Goal: Task Accomplishment & Management: Manage account settings

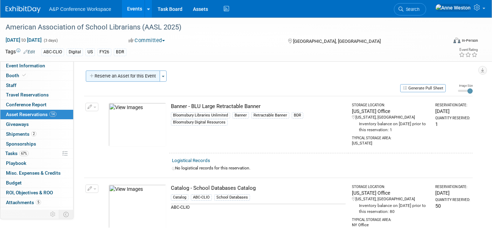
click at [137, 74] on button "Reserve an Asset for this Event" at bounding box center [123, 75] width 74 height 11
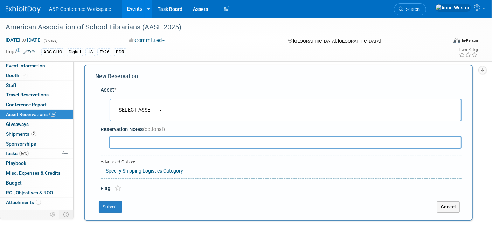
scroll to position [6, 0]
click at [147, 108] on span "-- SELECT ASSET --" at bounding box center [136, 110] width 43 height 6
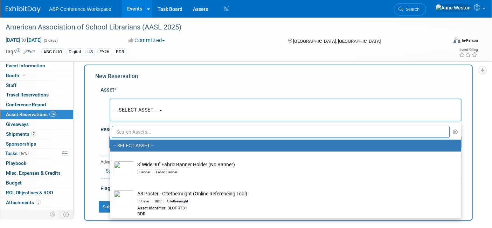
click at [142, 131] on input "text" at bounding box center [281, 132] width 338 height 12
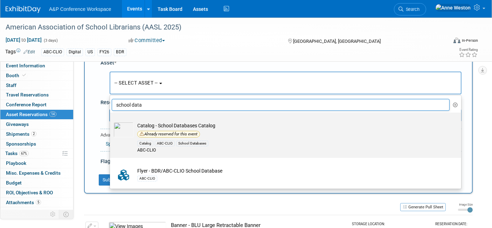
scroll to position [45, 0]
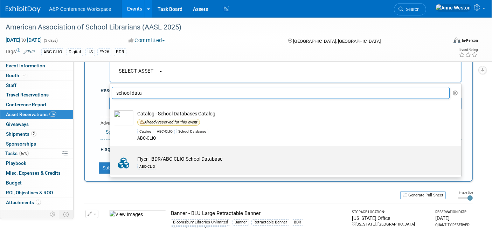
type input "school data"
click at [158, 155] on td "Flyer - BDR/ABC-CLIO School Database ABC-CLIO" at bounding box center [291, 162] width 314 height 15
click at [111, 154] on input "Flyer - BDR/ABC-CLIO School Database ABC-CLIO" at bounding box center [108, 152] width 5 height 5
select select "10729288"
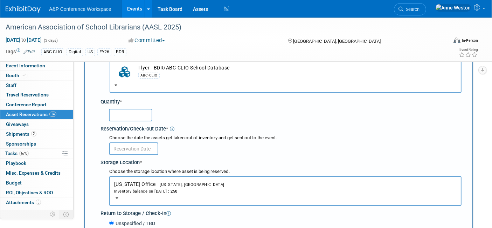
click at [132, 113] on input "text" at bounding box center [130, 115] width 43 height 13
type input "50"
click at [138, 151] on body "A&P Conference Workspace Events Add Event Bulk Upload Events Shareable Event Bo…" at bounding box center [246, 69] width 492 height 228
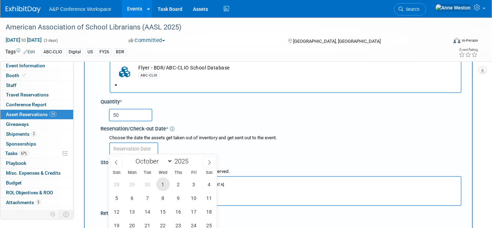
click at [161, 184] on span "1" at bounding box center [163, 184] width 14 height 14
type input "[DATE]"
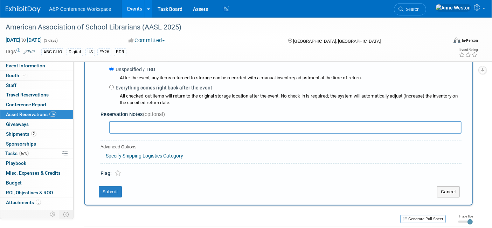
scroll to position [240, 0]
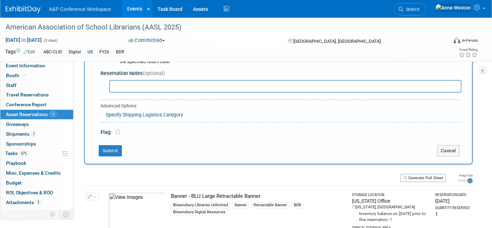
click at [112, 145] on button "Submit" at bounding box center [110, 150] width 23 height 11
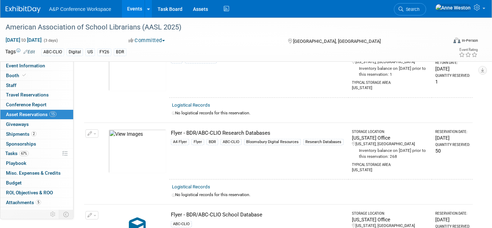
scroll to position [701, 0]
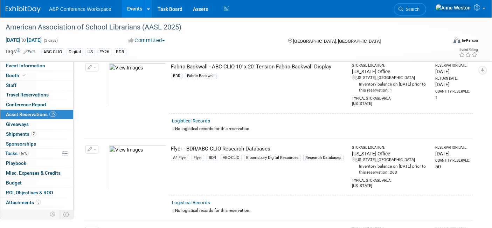
click at [96, 145] on button "button" at bounding box center [91, 149] width 13 height 8
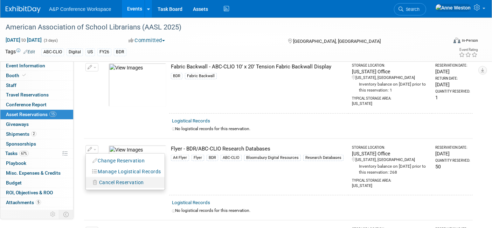
click at [116, 179] on span "Cancel Reservation" at bounding box center [121, 182] width 45 height 6
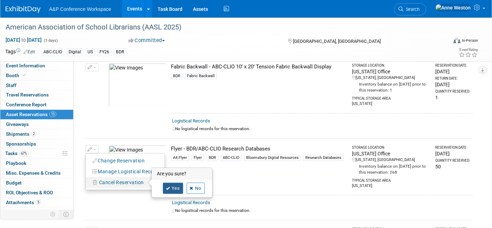
click at [171, 183] on link "Yes" at bounding box center [173, 188] width 20 height 11
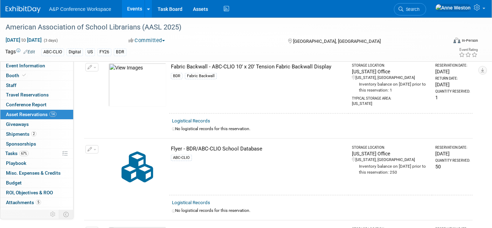
drag, startPoint x: 260, startPoint y: 141, endPoint x: 171, endPoint y: 142, distance: 89.3
click at [171, 145] on div "Flyer - BDR/ABC-CLIO School Database" at bounding box center [258, 148] width 175 height 7
click at [269, 145] on div "Flyer - BDR/ABC-CLIO School Database" at bounding box center [258, 148] width 175 height 7
drag, startPoint x: 267, startPoint y: 142, endPoint x: 165, endPoint y: 142, distance: 101.9
click at [165, 142] on tr "Change Reservation Manage Logistical Records Cancel Reservation" at bounding box center [278, 166] width 389 height 57
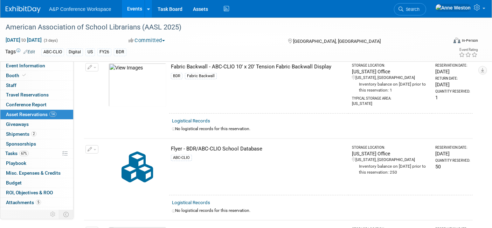
copy tr "Flyer - BDR/ABC-CLIO School Database"
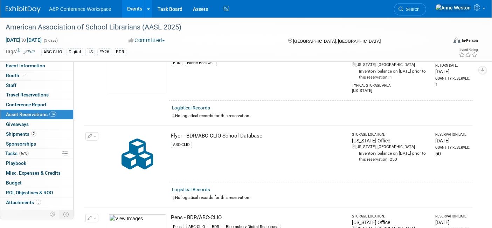
scroll to position [697, 0]
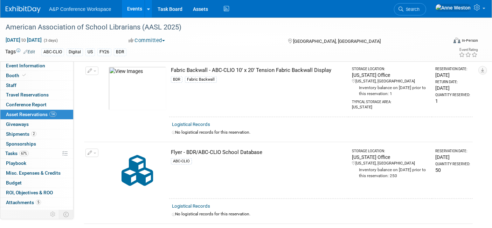
click at [213, 199] on td "Logistical Records No logistical records for this reservation." at bounding box center [321, 211] width 304 height 25
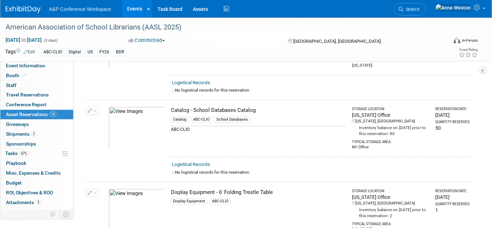
scroll to position [0, 0]
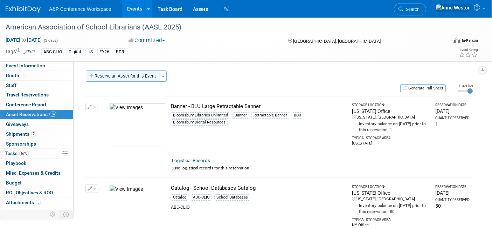
click at [139, 74] on button "Reserve an Asset for this Event" at bounding box center [123, 75] width 74 height 11
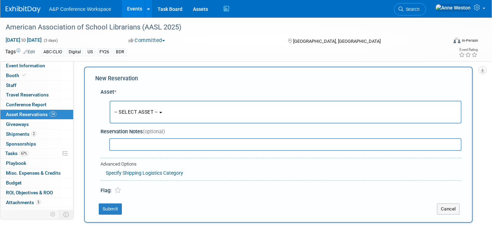
scroll to position [6, 0]
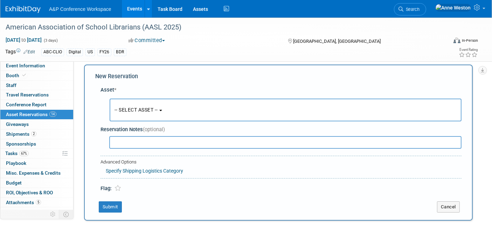
click at [146, 108] on span "-- SELECT ASSET --" at bounding box center [136, 110] width 43 height 6
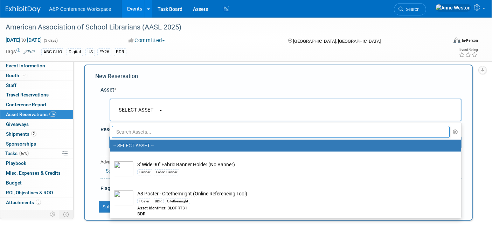
click at [154, 130] on input "text" at bounding box center [281, 132] width 338 height 12
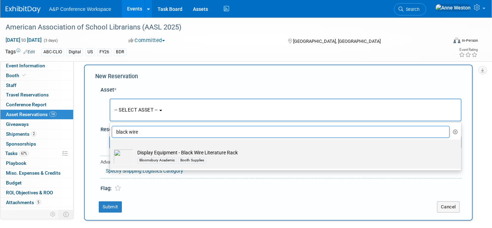
type input "black wire"
click at [154, 153] on td "Display Equipment - Black Wire Literature Rack Bloomsbury Academic Booth Suppli…" at bounding box center [291, 156] width 314 height 15
click at [111, 148] on input "Display Equipment - Black Wire Literature Rack Bloomsbury Academic Booth Suppli…" at bounding box center [108, 145] width 5 height 5
select select "10728607"
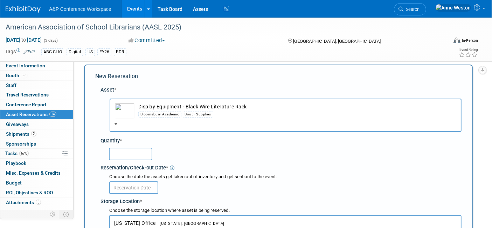
click at [145, 155] on input "text" at bounding box center [130, 153] width 43 height 13
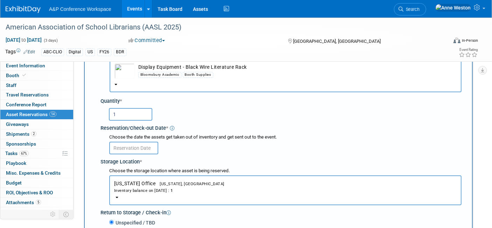
scroll to position [45, 0]
type input "1"
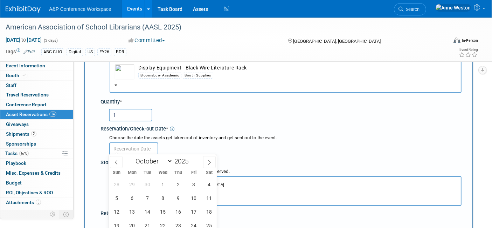
click at [141, 142] on input "text" at bounding box center [133, 148] width 49 height 13
click at [161, 178] on span "1" at bounding box center [163, 184] width 14 height 14
type input "[DATE]"
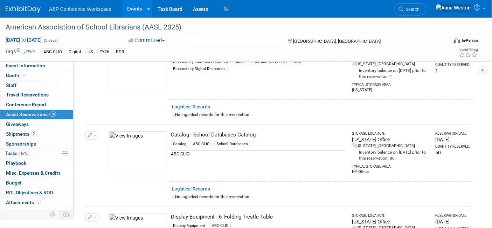
scroll to position [279, 0]
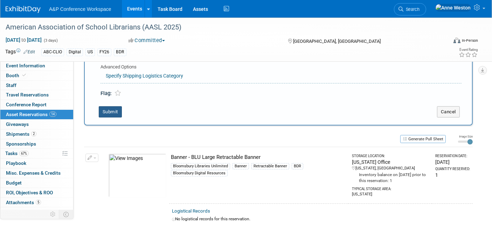
click at [116, 107] on button "Submit" at bounding box center [110, 111] width 23 height 11
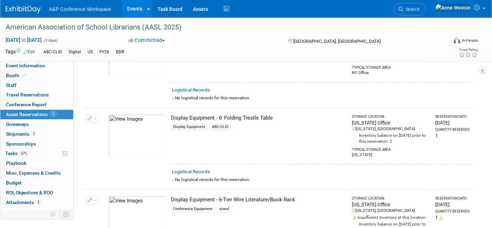
scroll to position [0, 0]
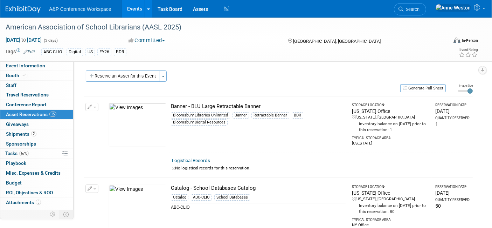
click at [363, 43] on div "[GEOGRAPHIC_DATA], [GEOGRAPHIC_DATA]" at bounding box center [342, 40] width 110 height 8
click at [24, 154] on span "67%" at bounding box center [23, 153] width 9 height 5
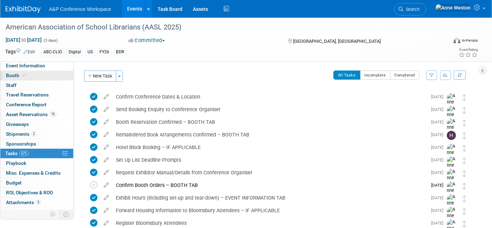
click at [30, 72] on link "Booth" at bounding box center [36, 75] width 73 height 9
select select "CLDC - Digital/BDR"
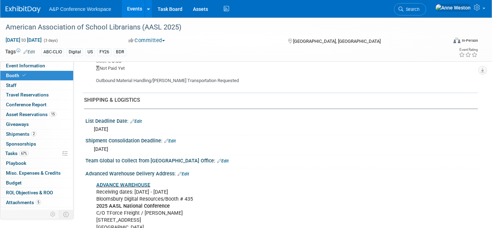
scroll to position [778, 0]
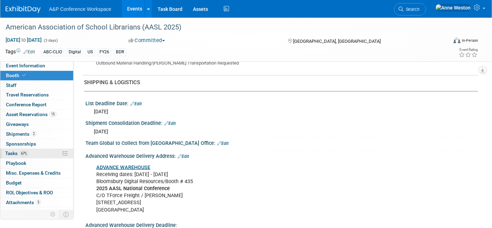
click at [22, 153] on span "67%" at bounding box center [23, 153] width 9 height 5
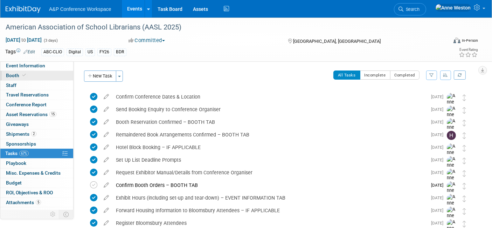
click at [30, 74] on link "Booth" at bounding box center [36, 75] width 73 height 9
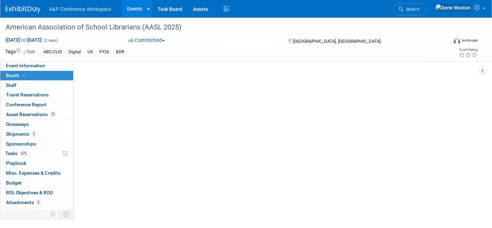
select select "CLDC - Digital/BDR"
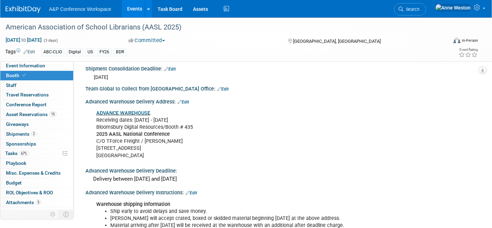
scroll to position [817, 0]
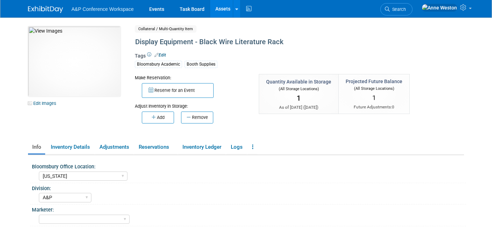
select select "[US_STATE]"
select select "A&P"
click at [213, 12] on link "Assets" at bounding box center [223, 9] width 26 height 18
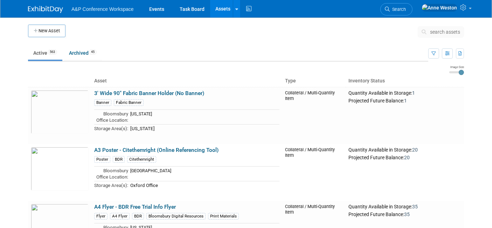
click at [430, 32] on span "search assets" at bounding box center [445, 32] width 30 height 6
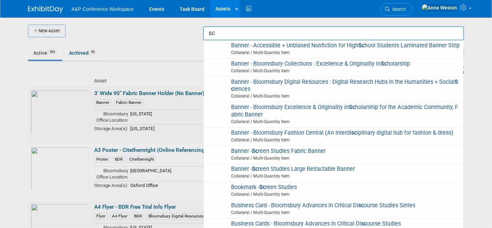
type input "s"
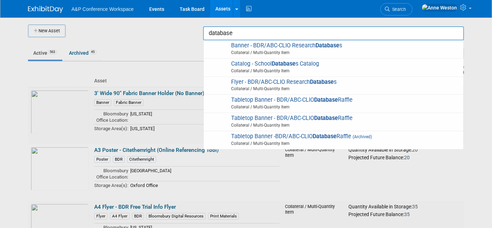
type input "database"
click at [246, 42] on div at bounding box center [246, 114] width 0 height 228
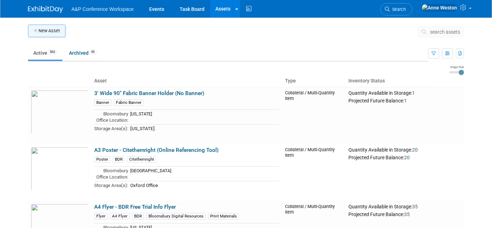
click at [37, 32] on icon "button" at bounding box center [36, 31] width 5 height 5
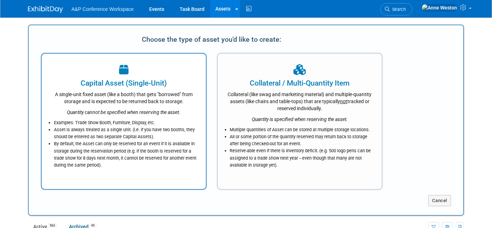
click at [114, 93] on div "A single-unit fixed asset (like a booth) that gets "borrowed" from storage and …" at bounding box center [123, 96] width 147 height 16
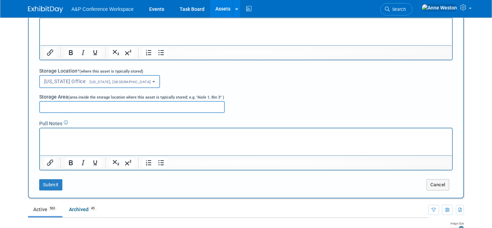
scroll to position [156, 0]
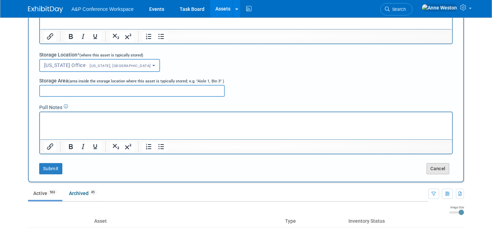
click at [433, 165] on button "Cancel" at bounding box center [438, 168] width 23 height 11
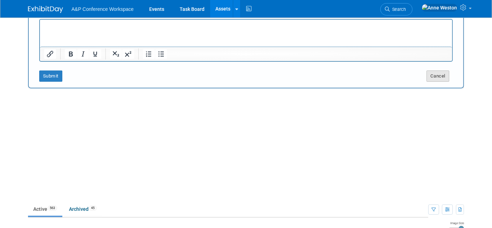
scroll to position [0, 0]
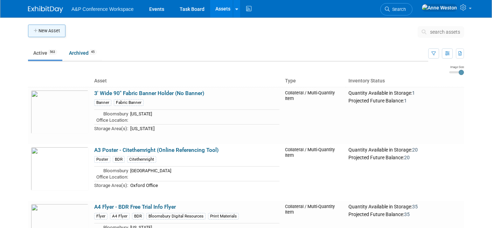
click at [57, 32] on button "New Asset" at bounding box center [46, 31] width 37 height 13
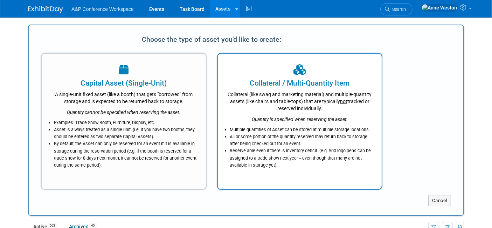
click at [273, 99] on div "Collateral (like swag and marketing material) and multiple-quantity assets (lik…" at bounding box center [300, 99] width 147 height 23
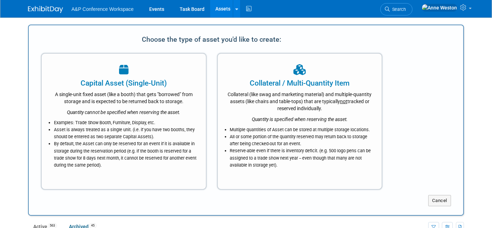
click at [0, 0] on span "Cost" at bounding box center [0, 0] width 0 height 0
click at [0, 0] on input "&#163; 0.00" at bounding box center [0, 0] width 0 height 0
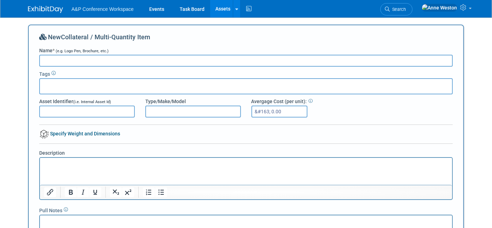
click at [75, 60] on input "Name * (e.g. Logo Pen, Brochure, etc.)" at bounding box center [246, 61] width 414 height 12
paste input "BDR/ABC-CLIO School Database flyers"
click at [136, 62] on input "BDR/ABC-CLIO School Database flyers" at bounding box center [246, 61] width 414 height 12
click at [43, 61] on input "BDR/ABC-CLIO School Database" at bounding box center [246, 61] width 414 height 12
type input "Flyer - BDR/ABC-CLIO School Database"
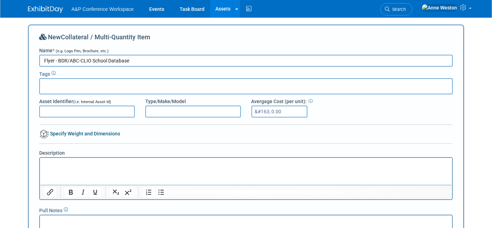
click at [76, 84] on input "text" at bounding box center [71, 85] width 56 height 7
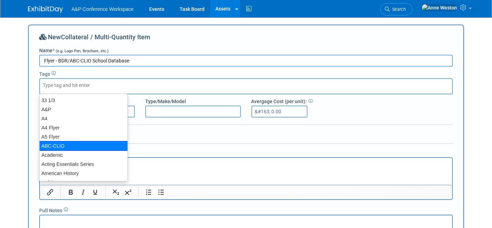
click at [54, 148] on div "ABC-CLIO" at bounding box center [83, 146] width 89 height 10
type input "ABC-CLIO"
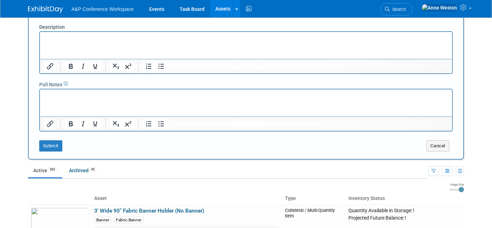
scroll to position [117, 0]
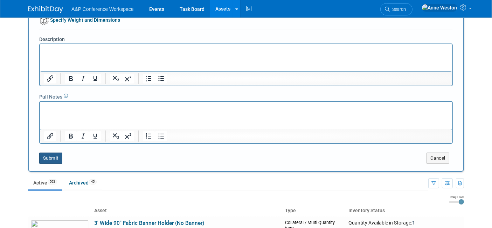
click at [48, 158] on button "Submit" at bounding box center [50, 157] width 23 height 11
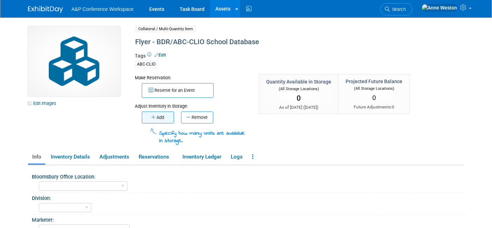
click at [158, 117] on button "Add" at bounding box center [158, 117] width 32 height 12
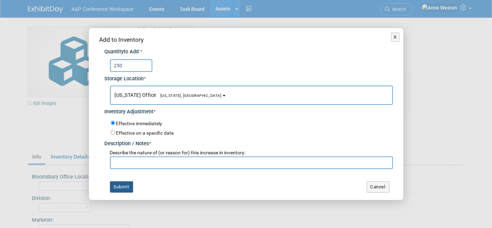
type input "250"
click at [121, 188] on button "Submit" at bounding box center [121, 186] width 23 height 11
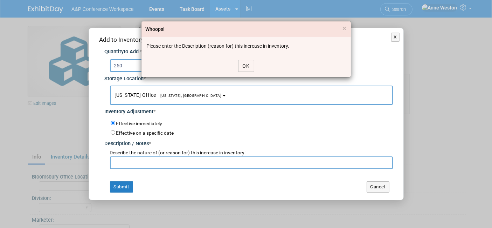
click at [245, 64] on button "OK" at bounding box center [246, 66] width 16 height 12
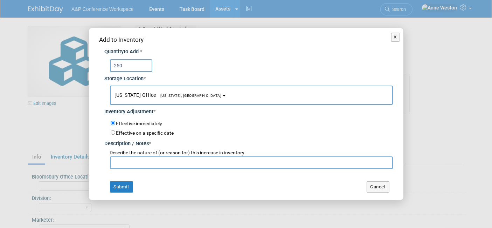
click at [137, 161] on input "text" at bounding box center [251, 162] width 283 height 13
type input "New Inventory"
click at [124, 183] on button "Submit" at bounding box center [121, 186] width 23 height 11
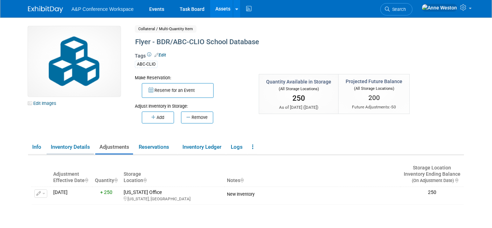
click at [67, 146] on link "Inventory Details" at bounding box center [70, 147] width 47 height 12
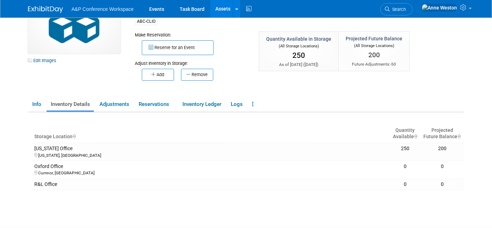
scroll to position [89, 0]
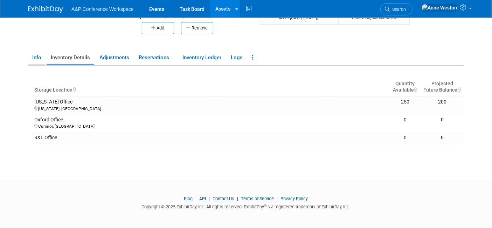
click at [37, 60] on link "Info" at bounding box center [36, 57] width 17 height 12
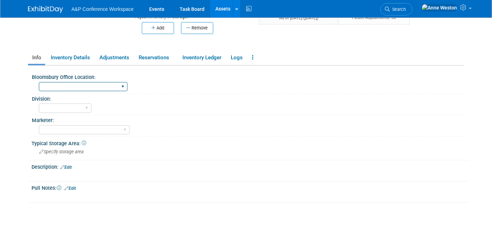
click at [68, 82] on select "Oxford New York Oxford, New York Blue Ridge Summit" at bounding box center [83, 86] width 89 height 9
select select "[US_STATE]"
click at [39, 82] on select "Oxford New York Oxford, New York Blue Ridge Summit" at bounding box center [83, 86] width 89 height 9
click at [62, 108] on select "BDR - Libraries BDR - Schools A&P BP R&L" at bounding box center [65, 107] width 53 height 9
select select "BDR - Schools"
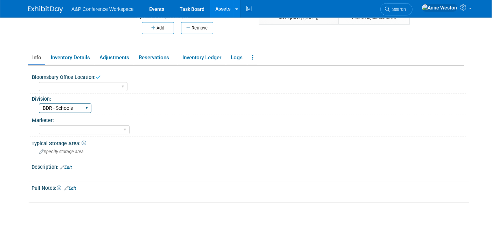
click at [39, 103] on select "BDR - Libraries BDR - Schools A&P BP R&L" at bounding box center [65, 107] width 53 height 9
click at [62, 128] on select "Abigail Larkin Alice Billington Ami Reitmeier Amy Suratia Andy Boyd Anna Robert…" at bounding box center [84, 129] width 91 height 9
select select "[PERSON_NAME]"
click at [39, 125] on select "Abigail Larkin Alice Billington Ami Reitmeier Amy Suratia Andy Boyd Anna Robert…" at bounding box center [84, 129] width 91 height 9
click at [67, 151] on span "Specify storage area" at bounding box center [61, 151] width 44 height 5
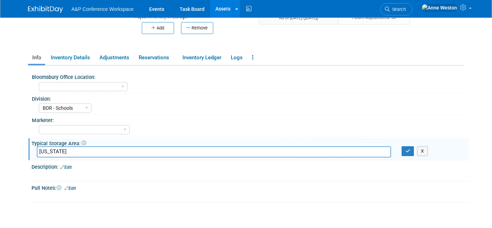
type input "[US_STATE]"
click at [205, 138] on html "A&P Conference Workspace Events Task Board Assets" at bounding box center [246, 25] width 492 height 228
click at [204, 138] on html "A&P Conference Workspace Events Task Board Assets" at bounding box center [246, 25] width 492 height 228
click at [407, 149] on icon "button" at bounding box center [408, 151] width 5 height 5
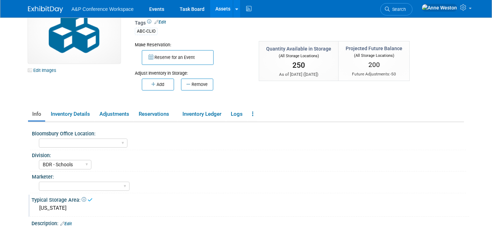
scroll to position [0, 0]
